Goal: Task Accomplishment & Management: Use online tool/utility

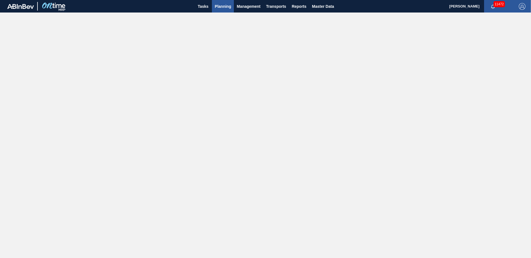
click at [224, 7] on span "Planning" at bounding box center [223, 6] width 16 height 7
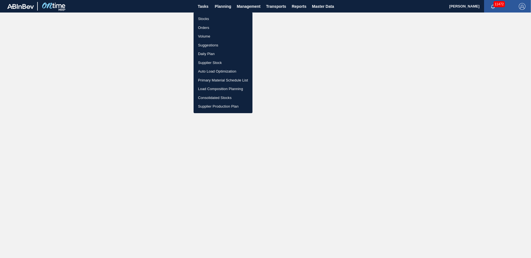
click at [210, 87] on li "Load Composition Planning" at bounding box center [223, 88] width 59 height 9
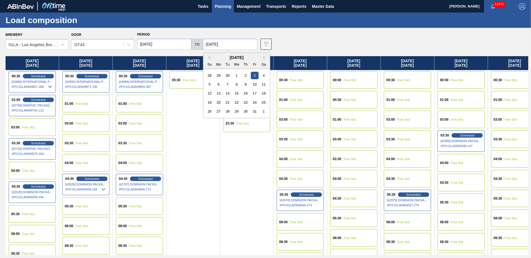
click at [222, 45] on input "[DATE]" at bounding box center [230, 44] width 54 height 11
click at [242, 86] on div "9" at bounding box center [245, 84] width 7 height 7
type input "[DATE]"
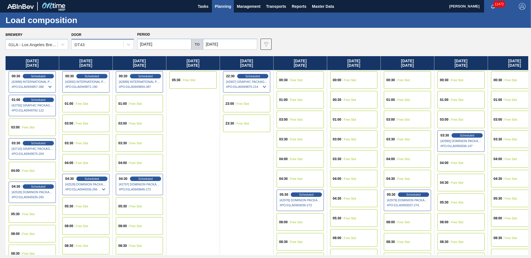
click at [104, 48] on div "DT43" at bounding box center [98, 45] width 52 height 8
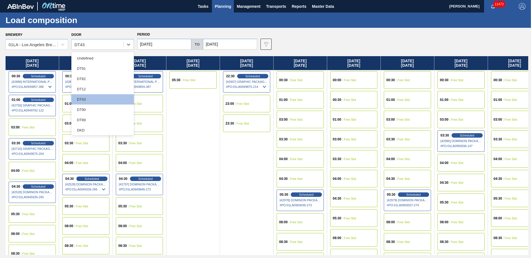
click at [89, 90] on div "DT12" at bounding box center [102, 89] width 62 height 10
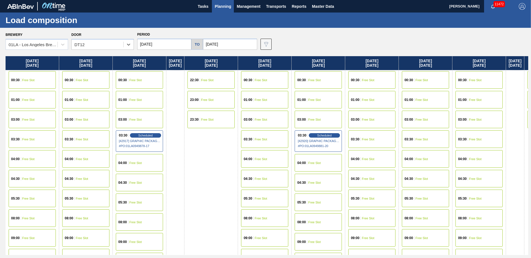
scroll to position [213, 0]
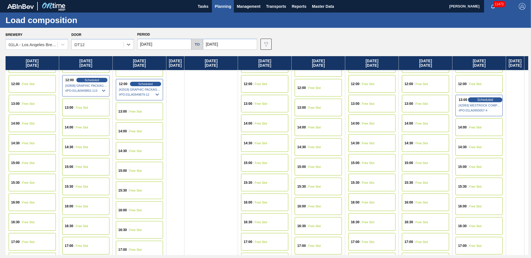
click at [489, 100] on span "Scheduled" at bounding box center [485, 100] width 16 height 4
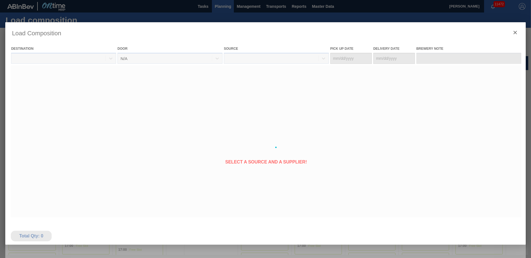
type Date "[DATE]"
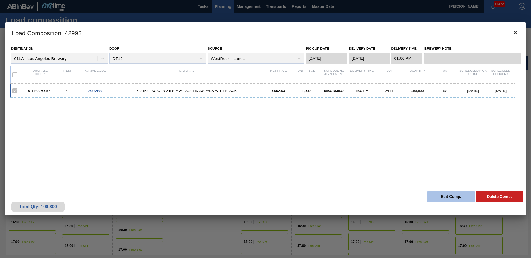
click at [432, 195] on button "Edit Comp." at bounding box center [450, 196] width 47 height 11
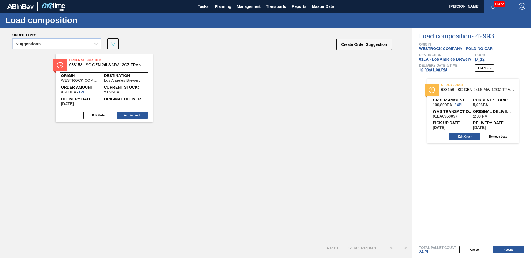
click at [440, 69] on span "[DATE] 1:00 PM" at bounding box center [433, 69] width 28 height 4
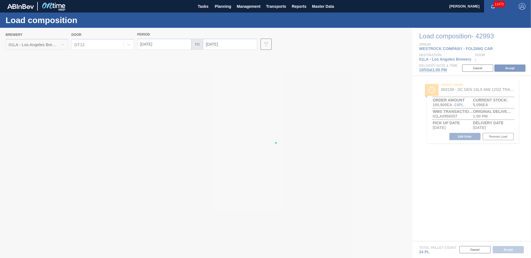
type input "[DATE]"
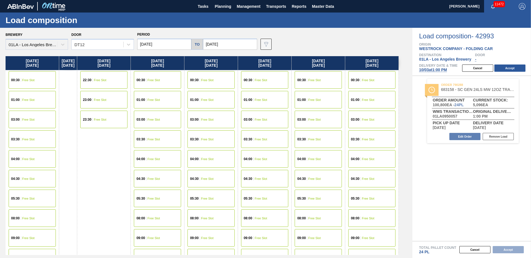
scroll to position [213, 0]
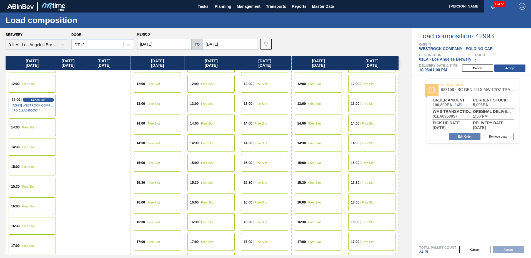
click at [321, 104] on span "Free Slot" at bounding box center [314, 103] width 12 height 3
click at [518, 67] on button "Accept" at bounding box center [509, 67] width 31 height 7
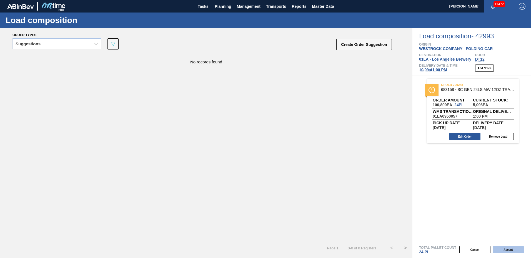
click at [504, 249] on button "Accept" at bounding box center [508, 249] width 31 height 7
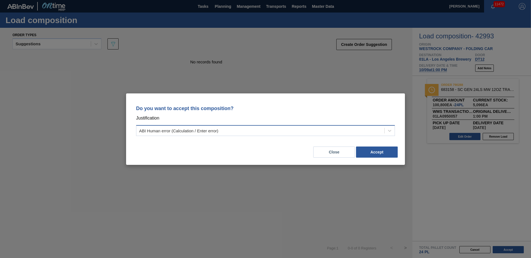
click at [241, 127] on div "ABI Human error (Calculation / Enter error)" at bounding box center [260, 130] width 248 height 8
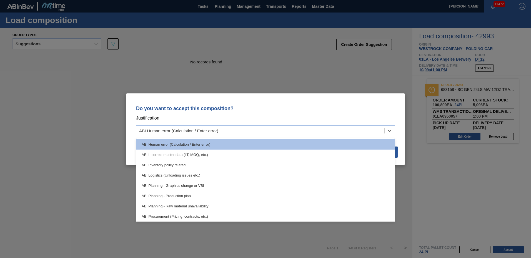
click at [215, 201] on div "ABI Planning - Raw material unavailability" at bounding box center [265, 206] width 259 height 10
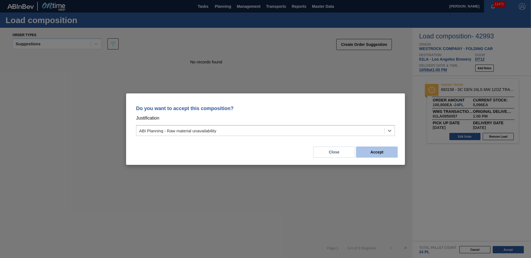
click at [368, 149] on button "Accept" at bounding box center [377, 151] width 42 height 11
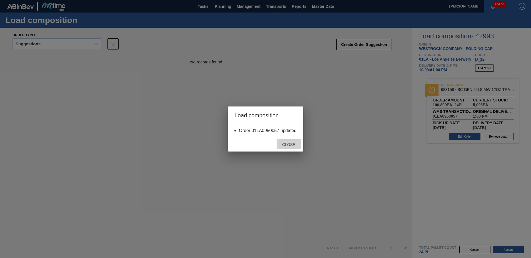
click at [286, 145] on span "Close" at bounding box center [289, 144] width 22 height 4
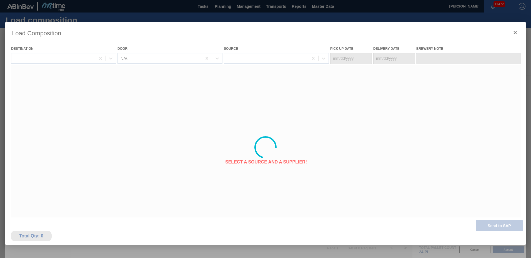
type Date "[DATE]"
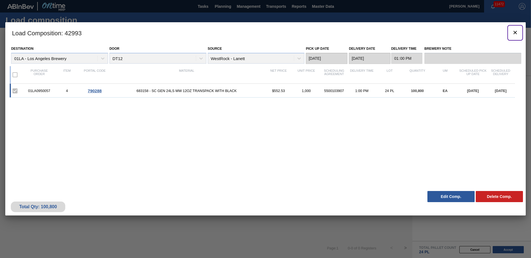
click at [515, 32] on icon "botão de ícone" at bounding box center [514, 32] width 3 height 3
